Goal: Task Accomplishment & Management: Use online tool/utility

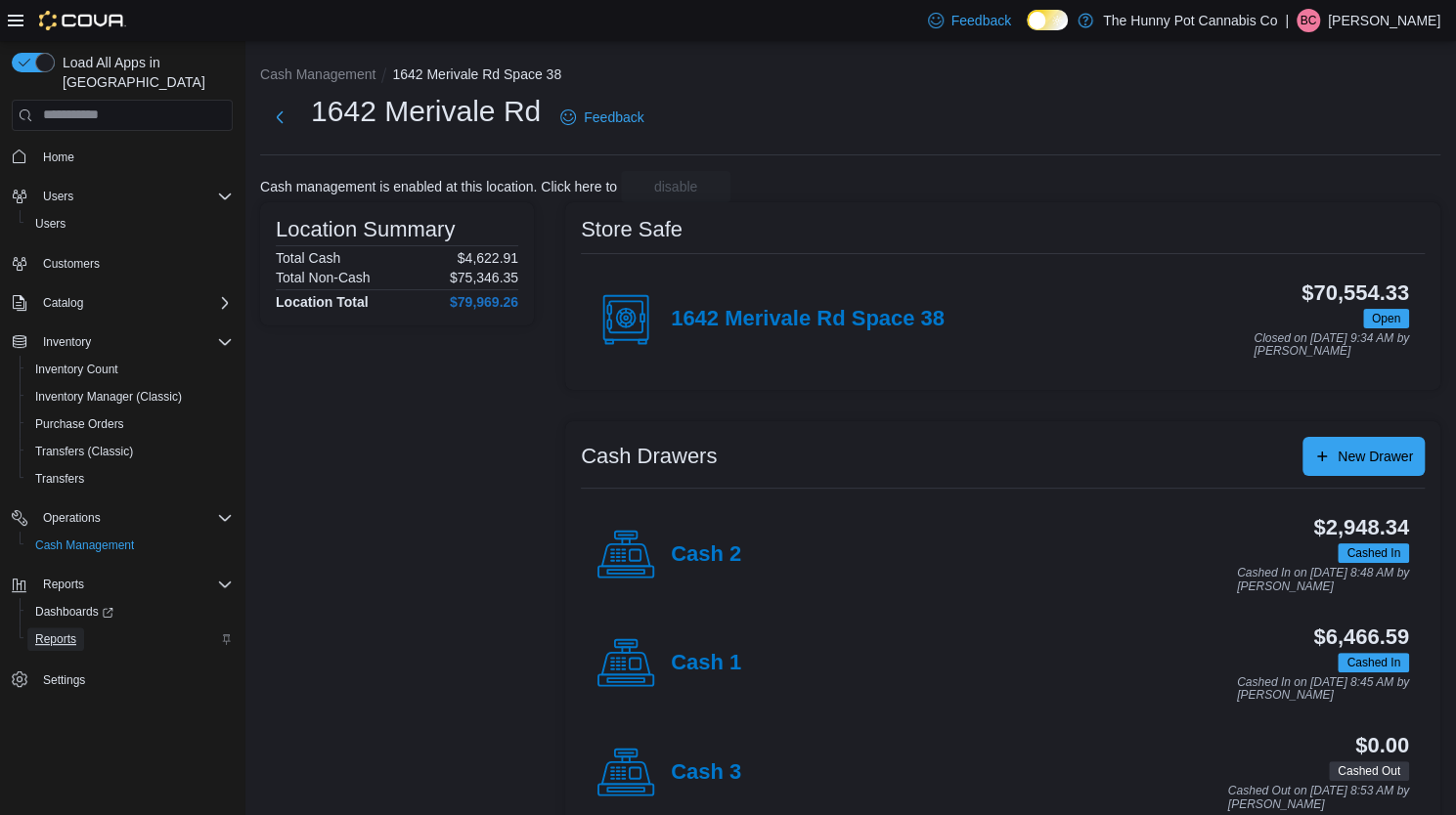
click at [47, 631] on span "Reports" at bounding box center [56, 639] width 41 height 16
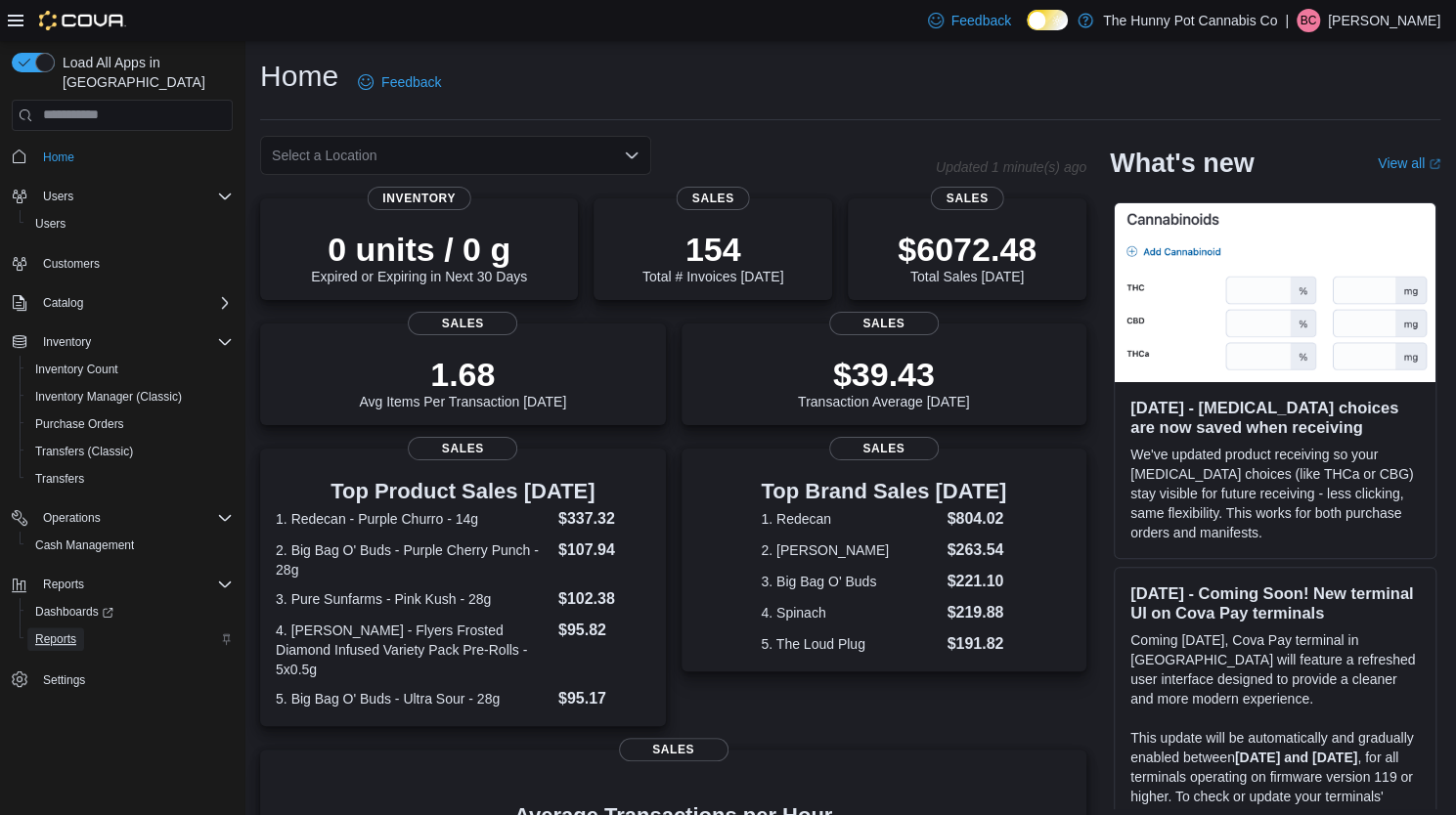
click at [66, 631] on span "Reports" at bounding box center [56, 639] width 41 height 16
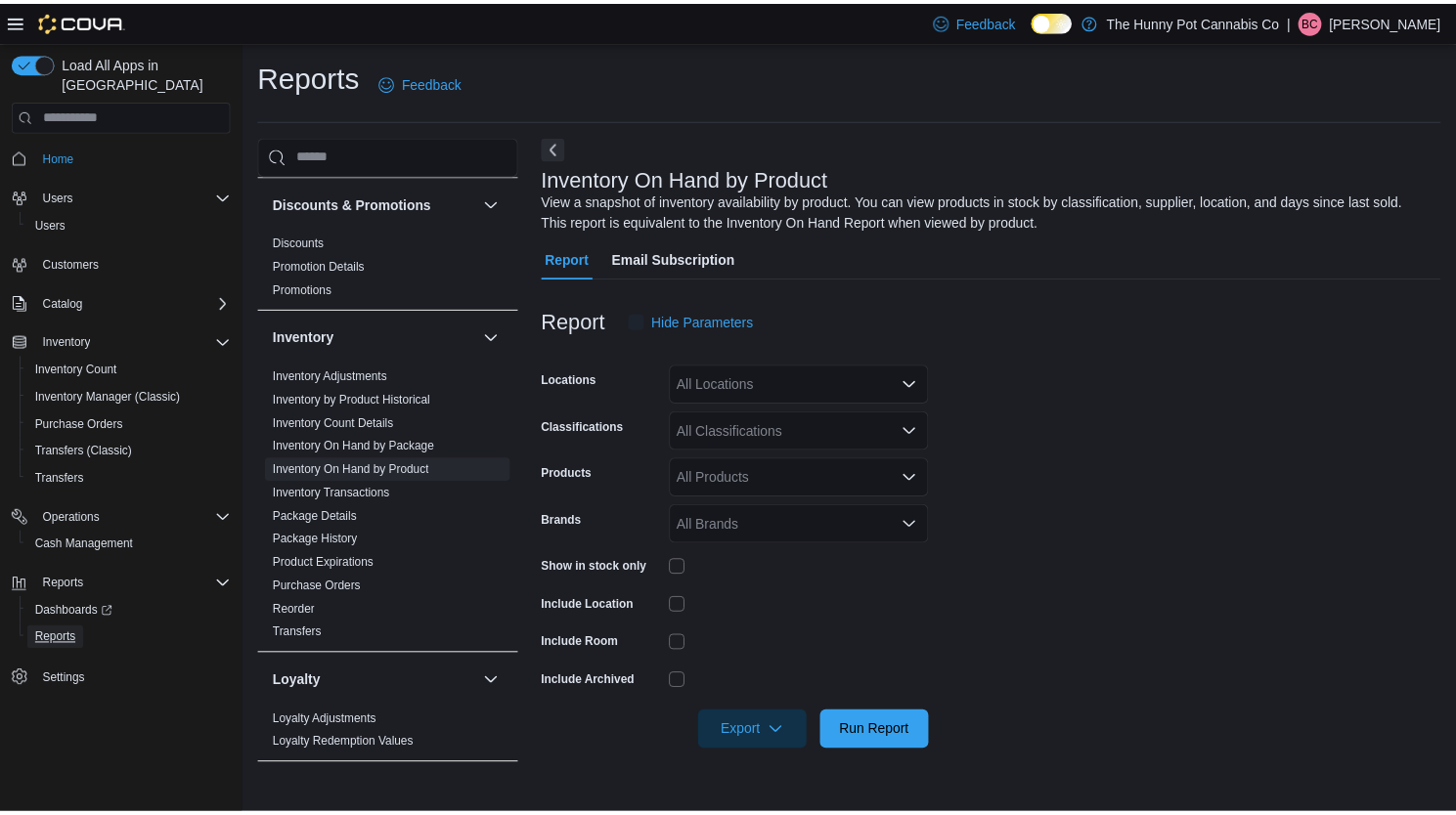
scroll to position [87, 0]
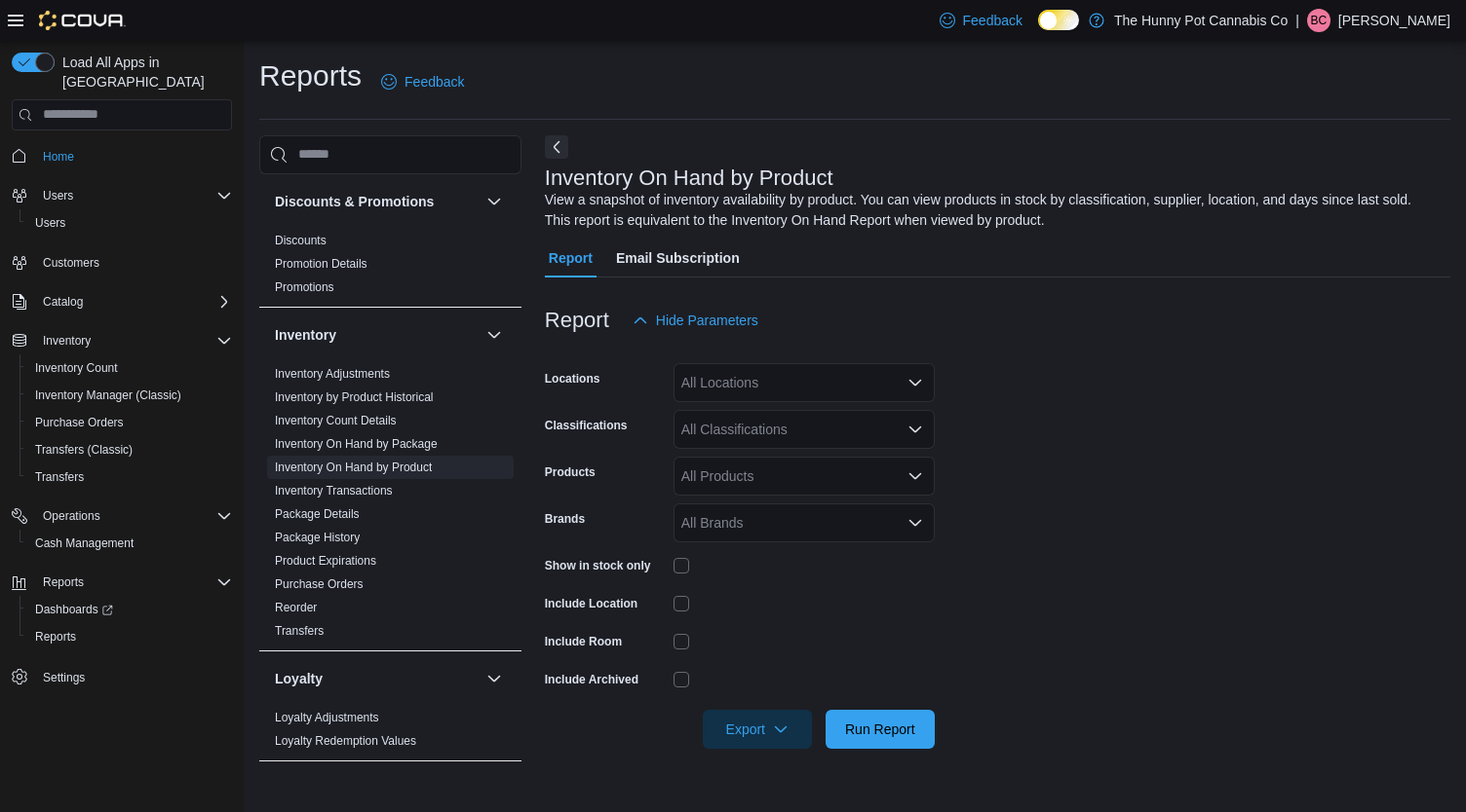
click at [737, 406] on form "Locations All Locations Classifications All Classifications Products All Produc…" at bounding box center [997, 545] width 905 height 409
click at [731, 381] on div "All Locations" at bounding box center [803, 383] width 261 height 39
type input "****"
click at [736, 384] on div "****" at bounding box center [803, 383] width 261 height 39
click at [736, 408] on span "1642 Merivale Rd" at bounding box center [769, 416] width 108 height 20
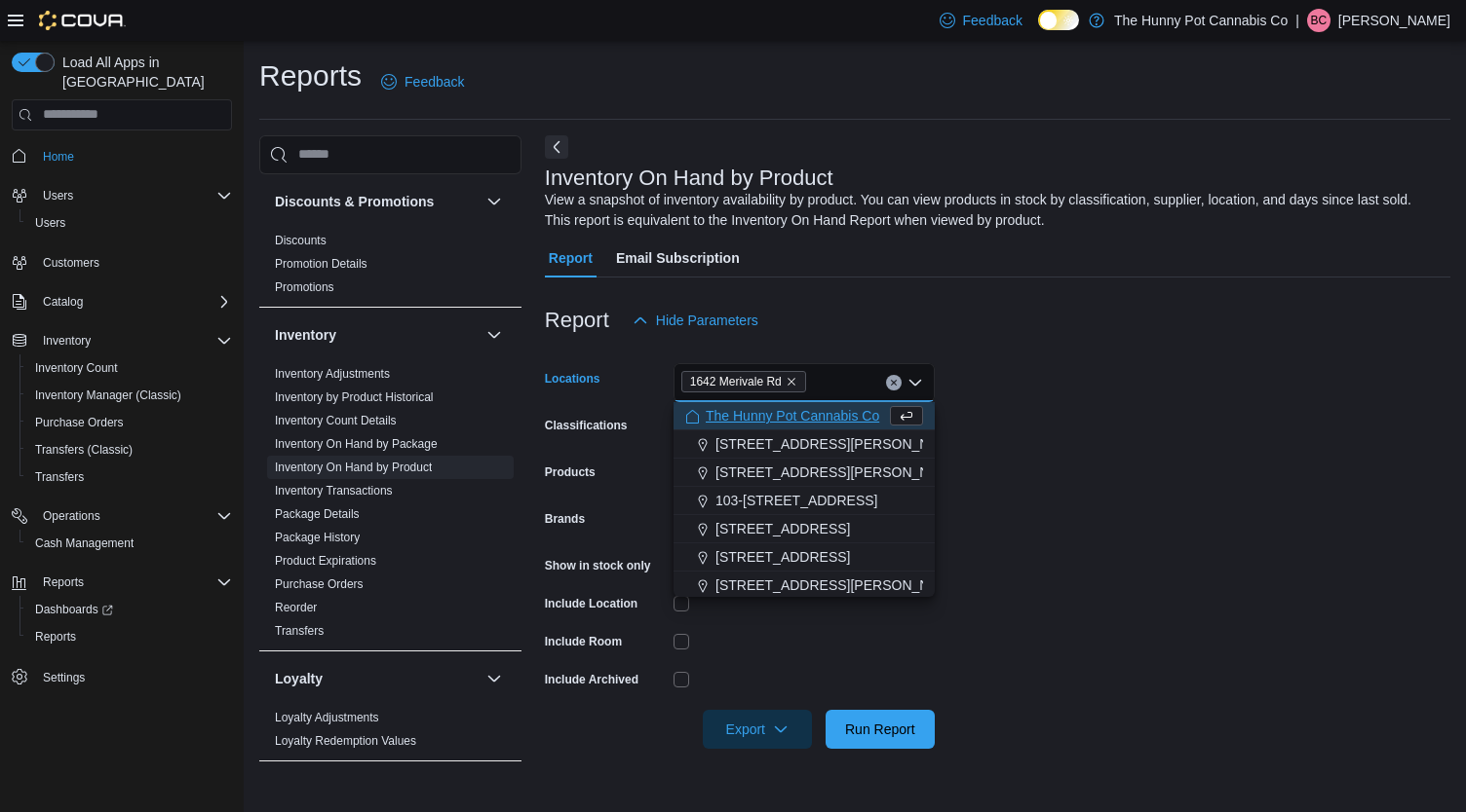
click at [843, 321] on div "Report Hide Parameters" at bounding box center [997, 321] width 905 height 39
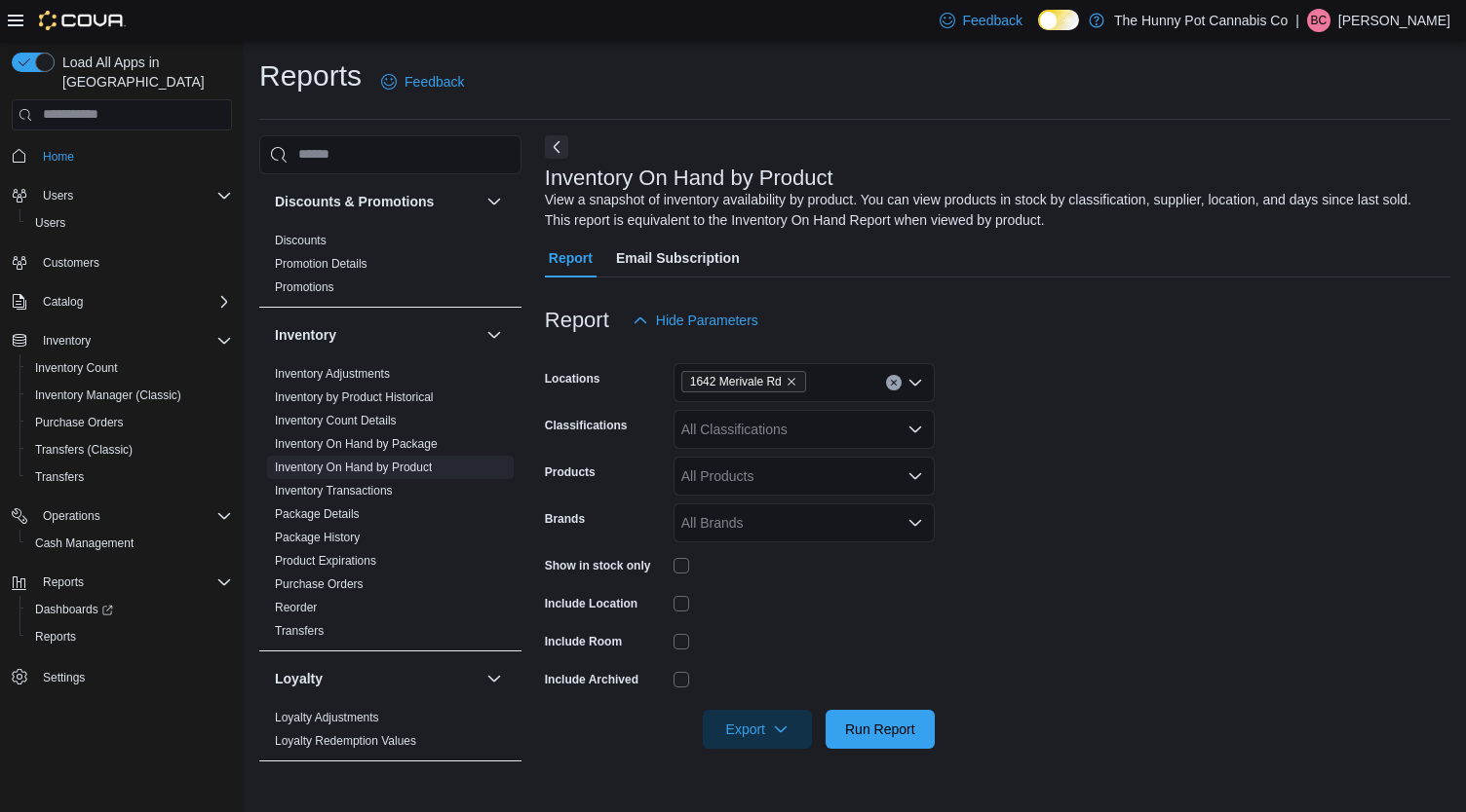
click at [814, 426] on div "All Classifications" at bounding box center [803, 429] width 261 height 39
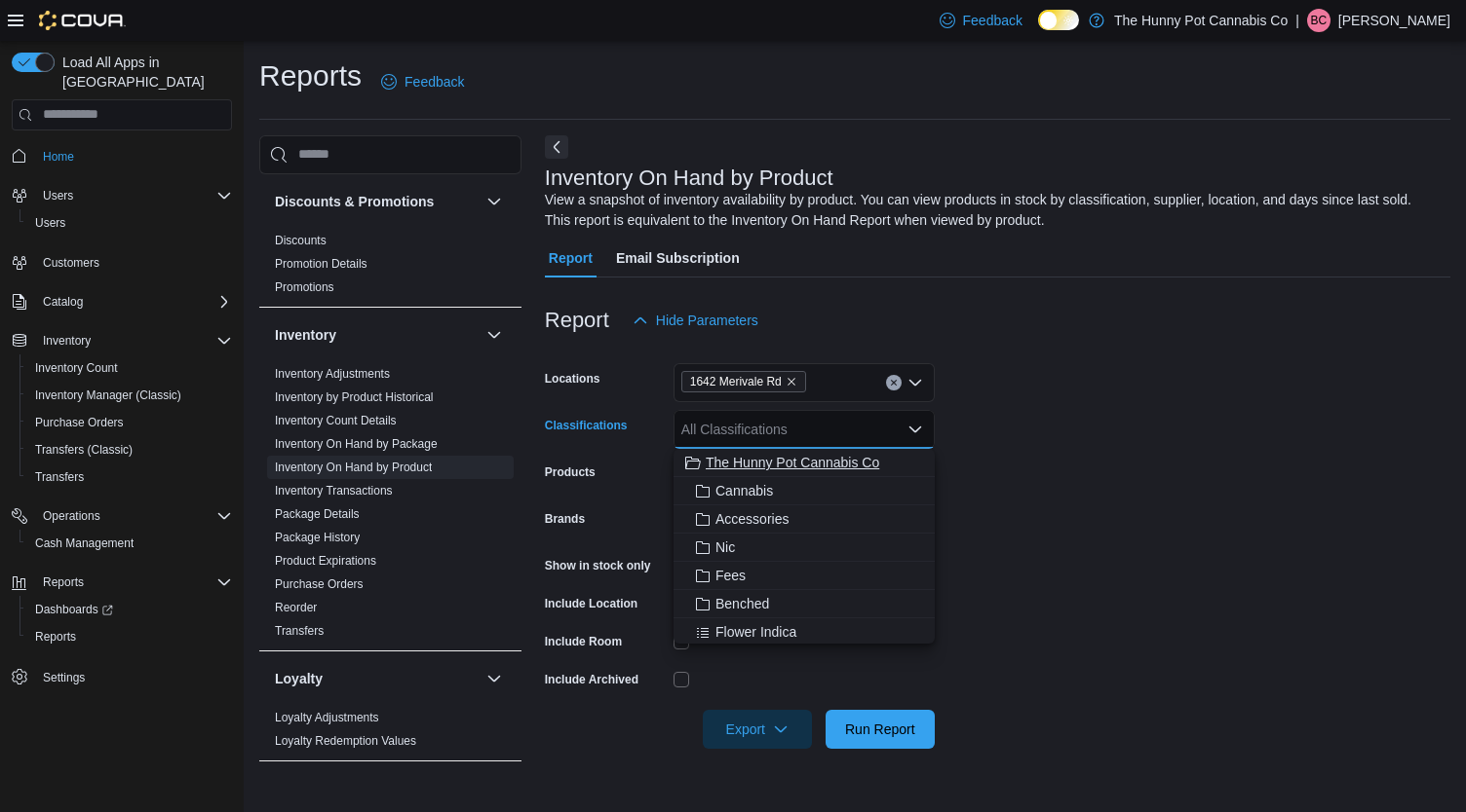
click at [832, 463] on span "The Hunny Pot Cannabis Co" at bounding box center [792, 463] width 173 height 20
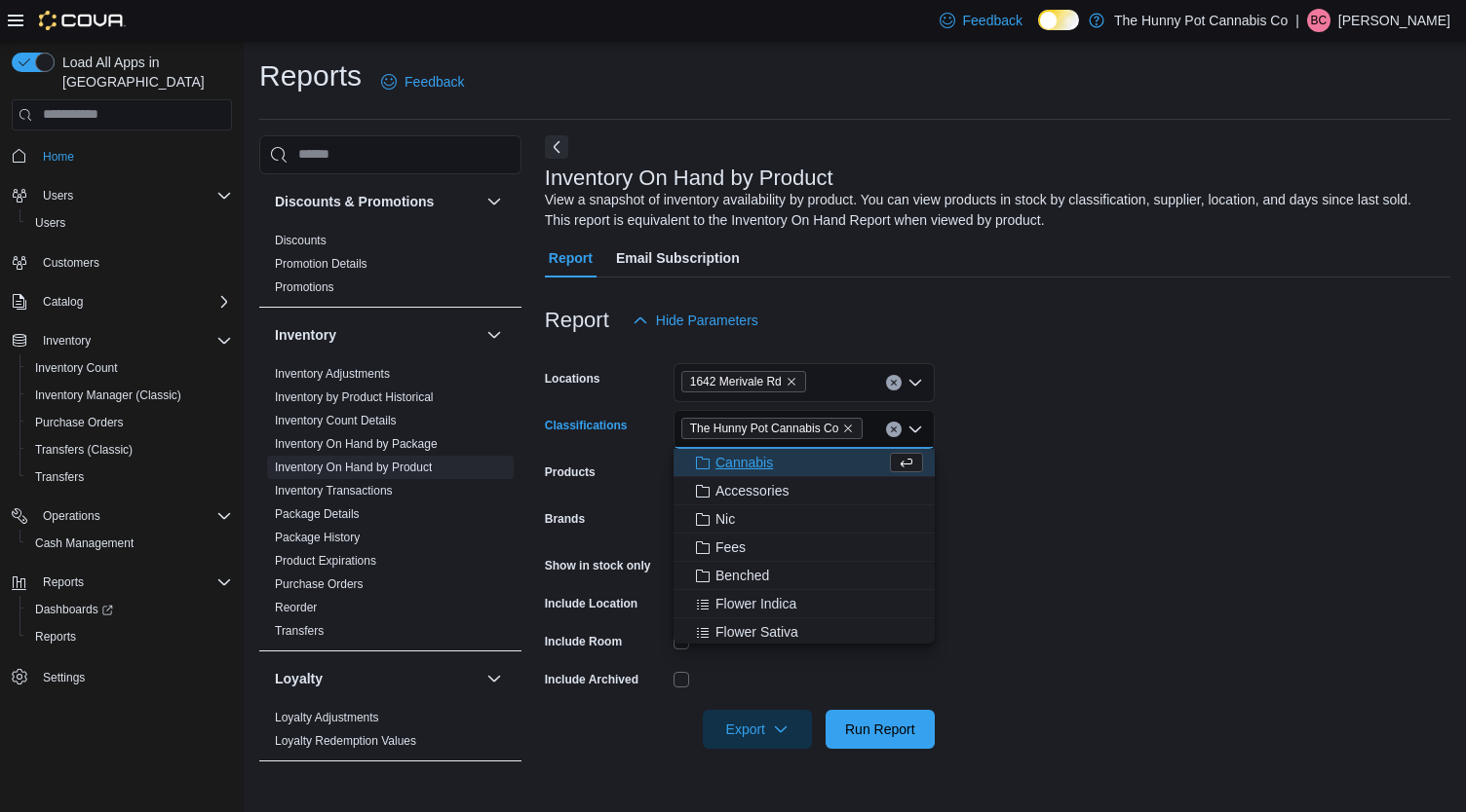
click at [1085, 323] on div "Report Hide Parameters" at bounding box center [997, 321] width 905 height 39
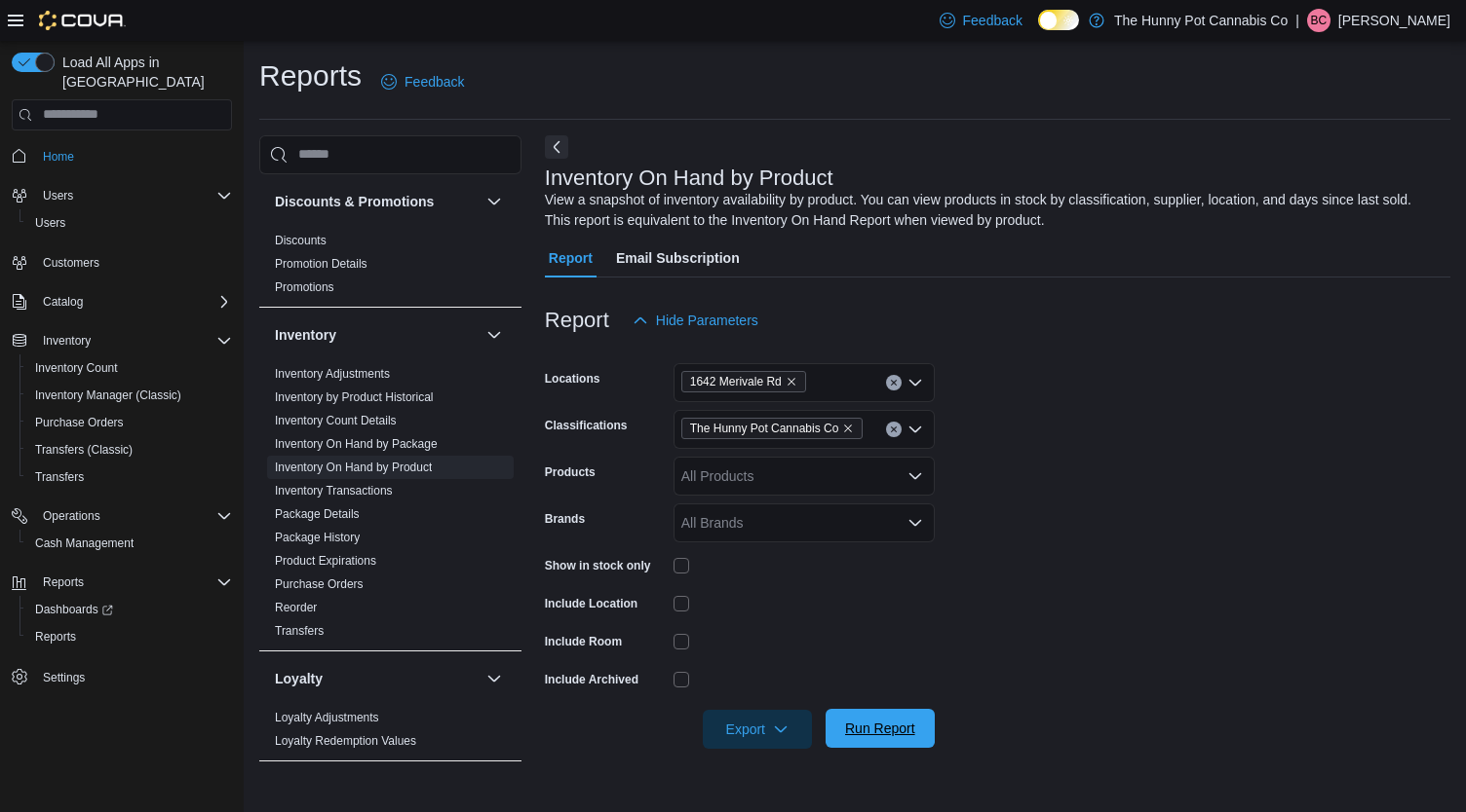
click at [924, 734] on button "Run Report" at bounding box center [880, 729] width 110 height 39
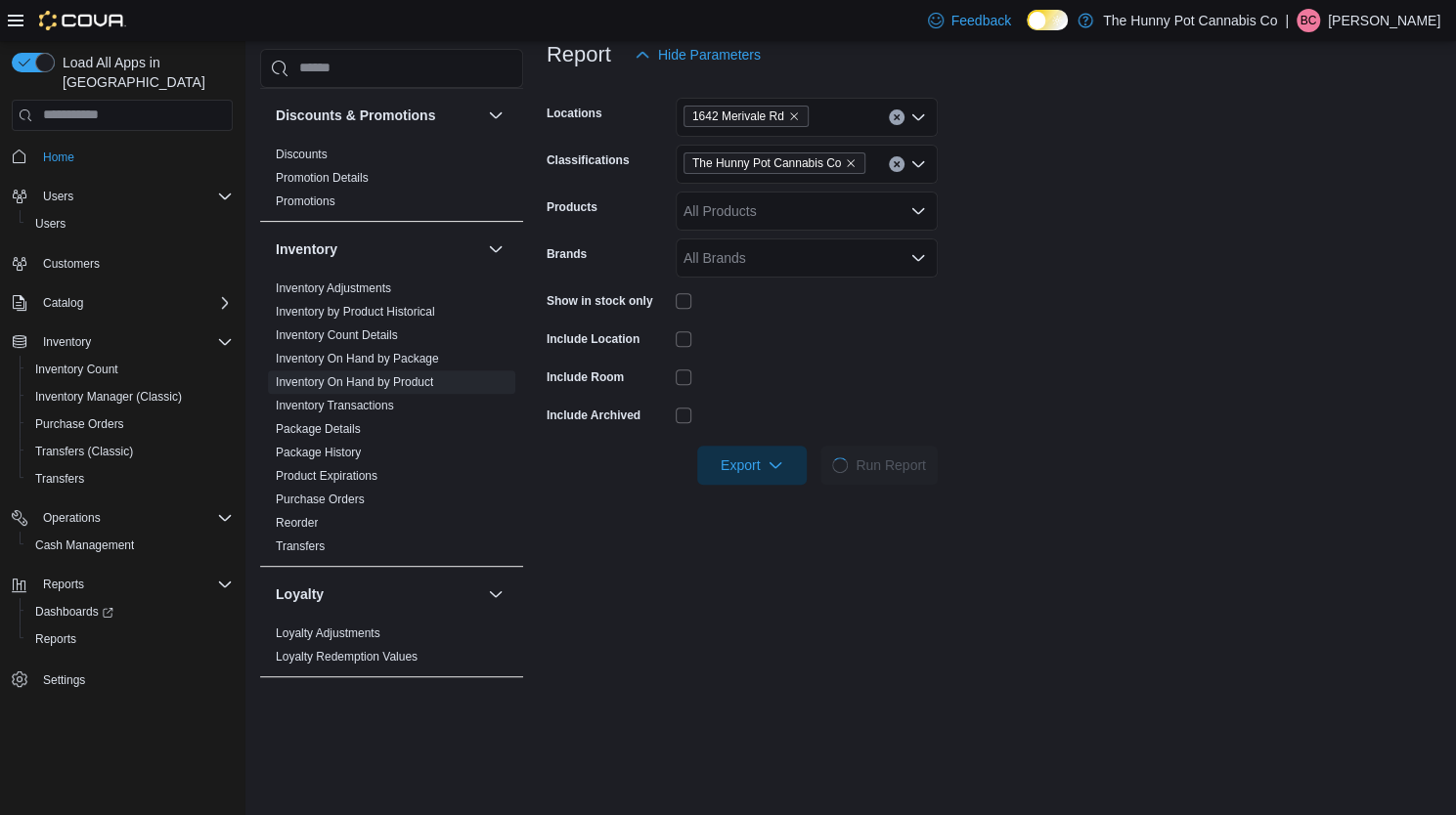
scroll to position [268, 0]
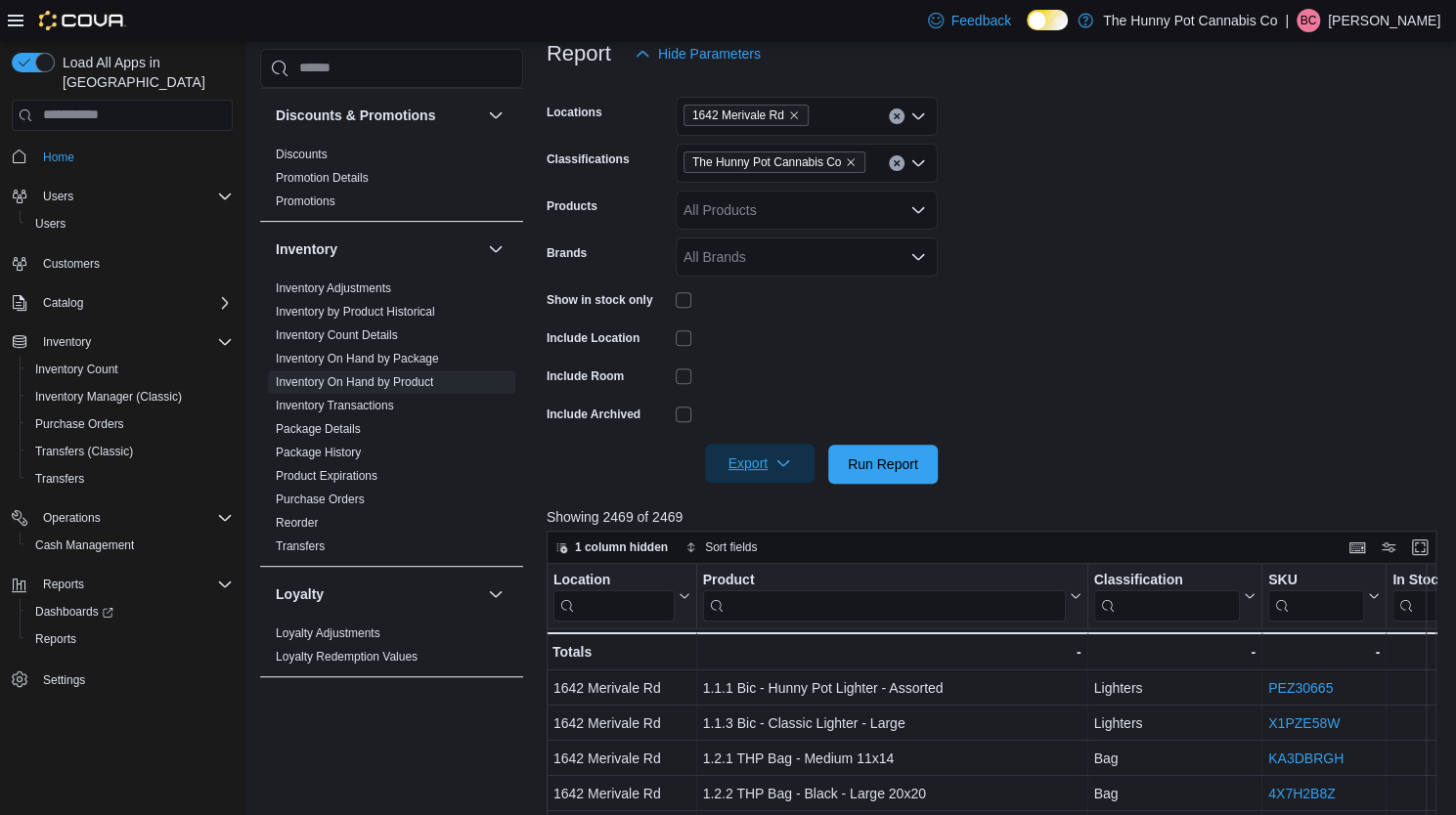
click at [774, 453] on span "Export" at bounding box center [760, 463] width 86 height 39
click at [782, 512] on button "Export to Excel" at bounding box center [763, 504] width 112 height 39
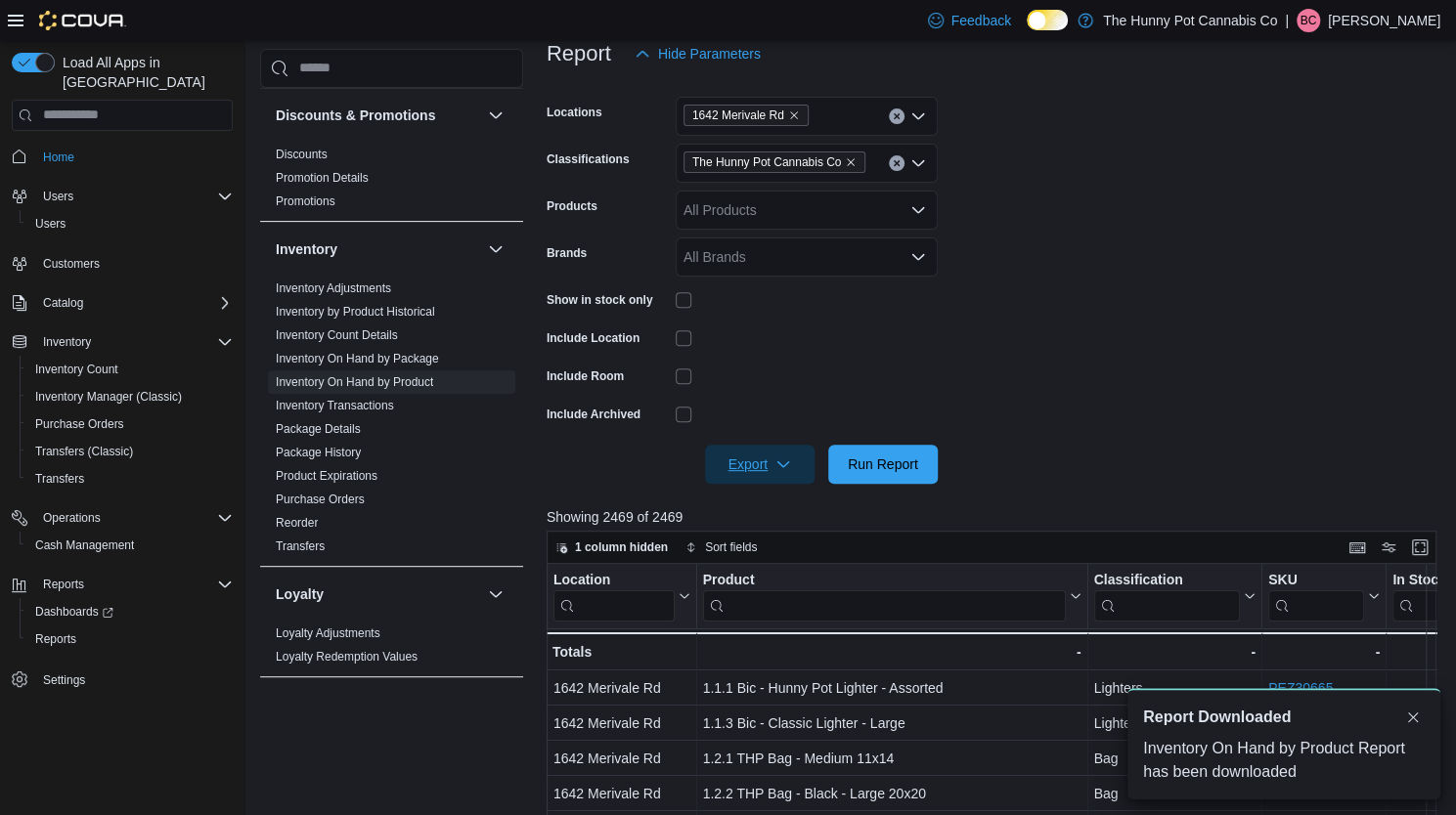
scroll to position [0, 0]
